Goal: Task Accomplishment & Management: Use online tool/utility

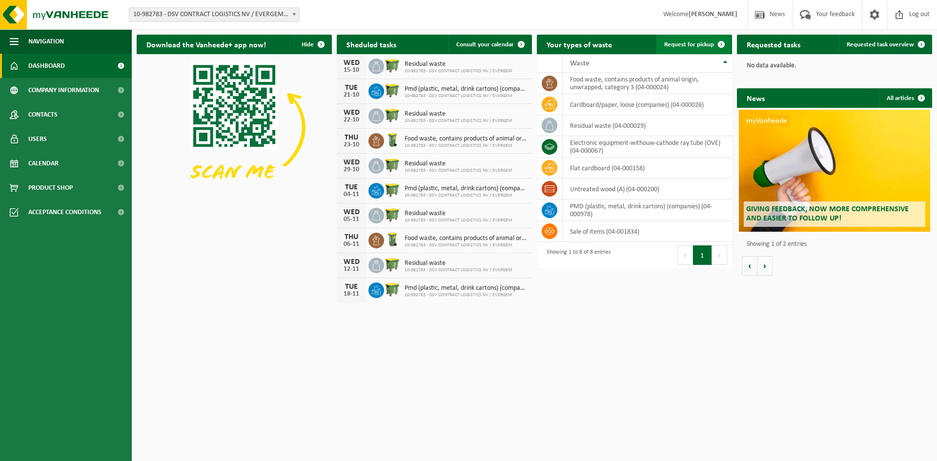
click at [687, 41] on span "Request for pickup" at bounding box center [689, 44] width 50 height 6
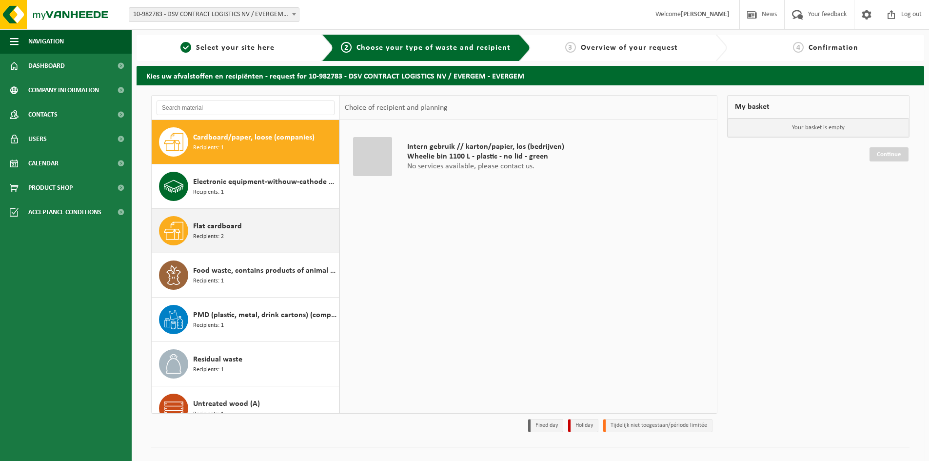
click at [259, 228] on div "Flat cardboard Recipients: 2" at bounding box center [264, 230] width 143 height 29
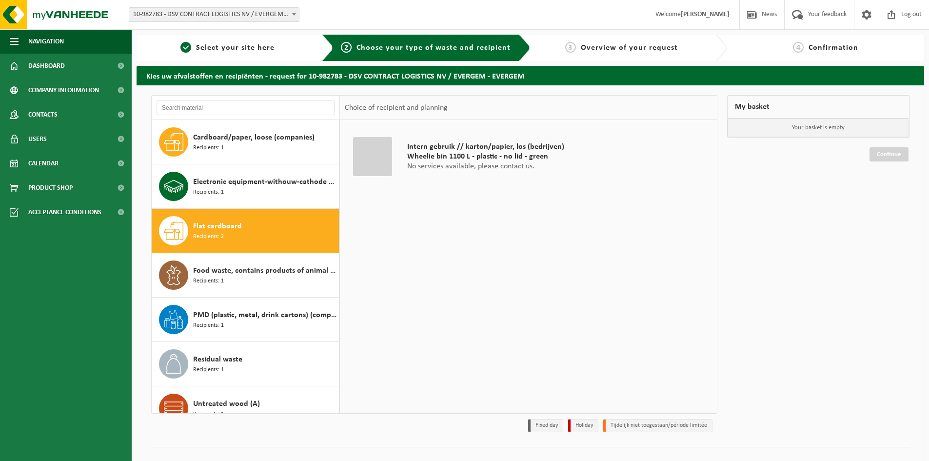
scroll to position [17, 0]
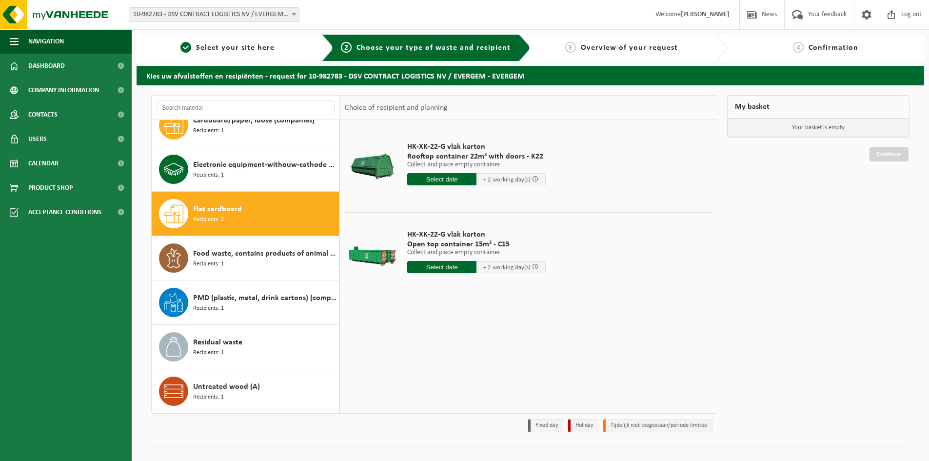
click at [440, 178] on input "text" at bounding box center [441, 179] width 69 height 12
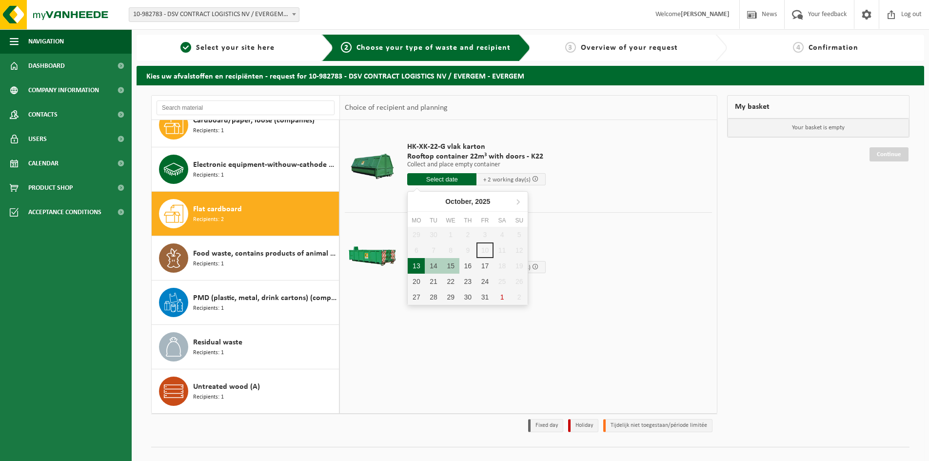
click at [417, 267] on div "13" at bounding box center [416, 266] width 17 height 16
type input "From 2025-10-13"
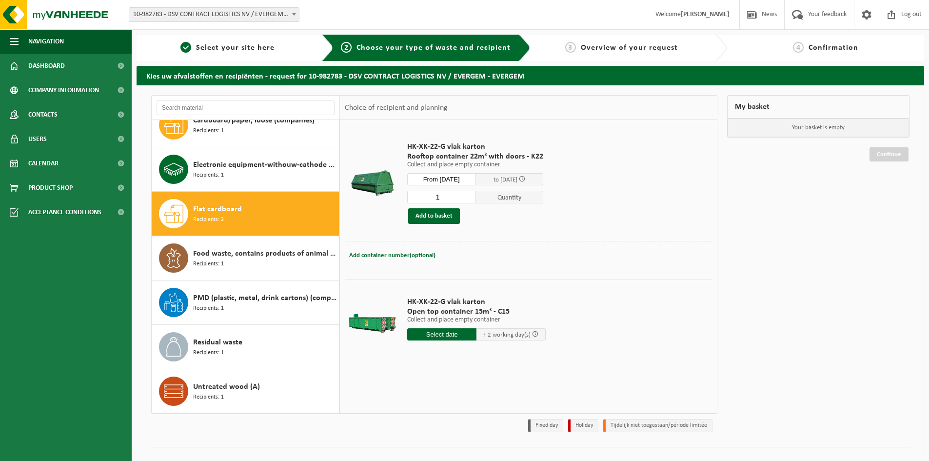
click at [431, 333] on input "text" at bounding box center [441, 334] width 69 height 12
click at [419, 423] on div "13" at bounding box center [416, 421] width 17 height 16
type input "From 2025-10-13"
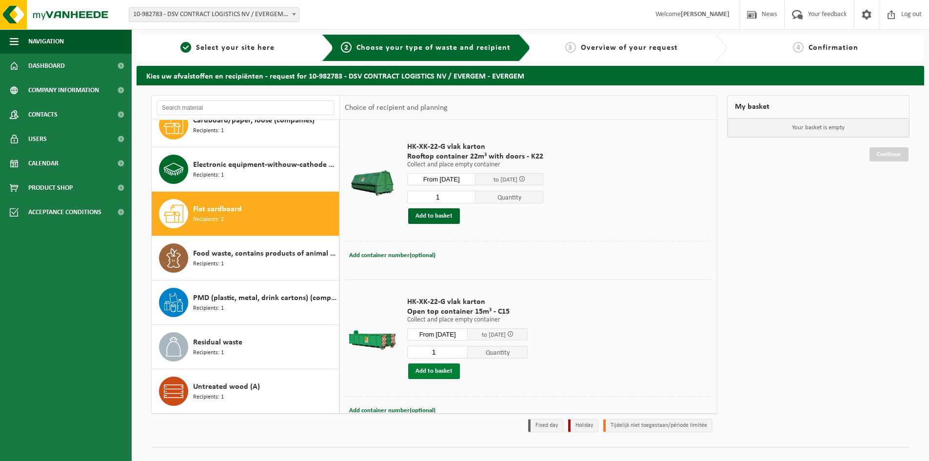
click at [439, 371] on button "Add to basket" at bounding box center [434, 371] width 52 height 16
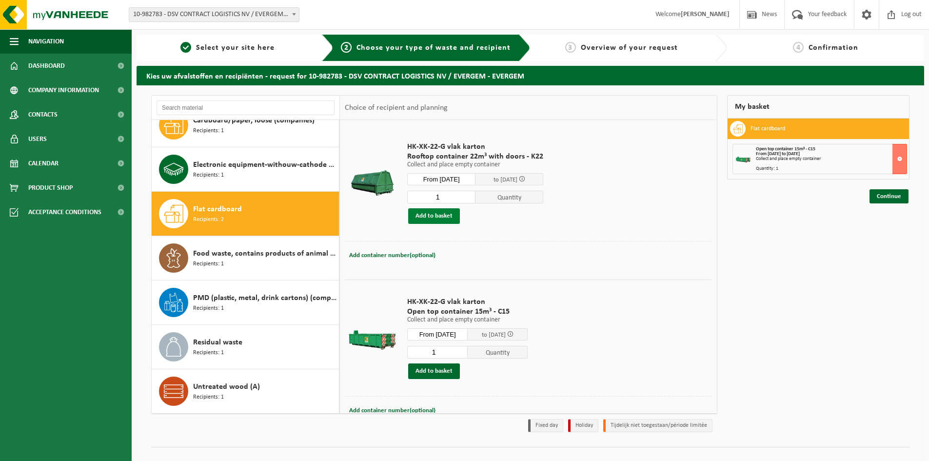
click at [425, 217] on button "Add to basket" at bounding box center [434, 216] width 52 height 16
click at [876, 233] on link "Continue" at bounding box center [889, 231] width 39 height 14
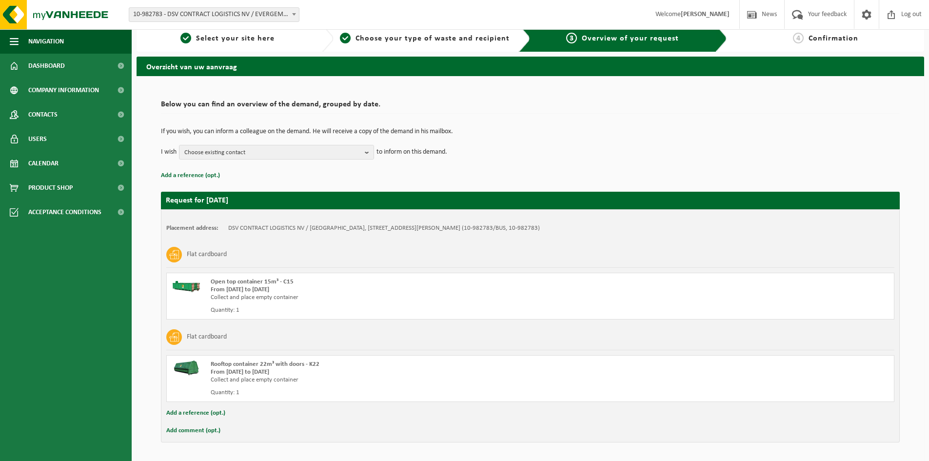
scroll to position [40, 0]
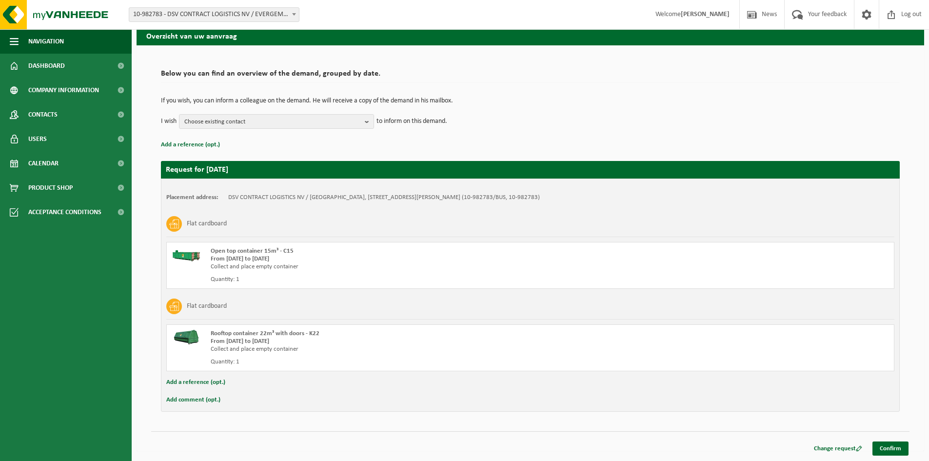
click at [191, 397] on button "Add comment (opt.)" at bounding box center [193, 400] width 54 height 13
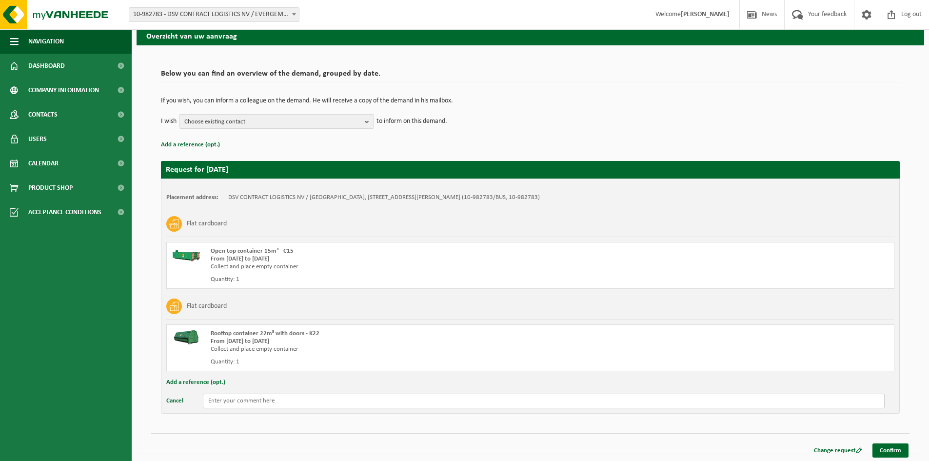
click at [352, 399] on input "text" at bounding box center [544, 401] width 682 height 15
type input "please ASAP if possible"
click at [880, 450] on link "Confirm" at bounding box center [891, 450] width 36 height 14
